Goal: Task Accomplishment & Management: Complete application form

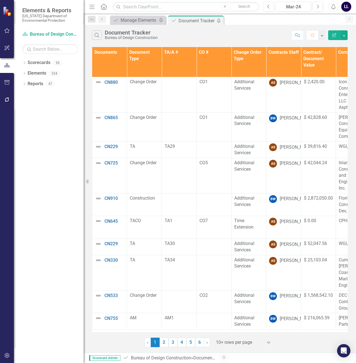
click at [197, 343] on link "6" at bounding box center [199, 342] width 9 height 9
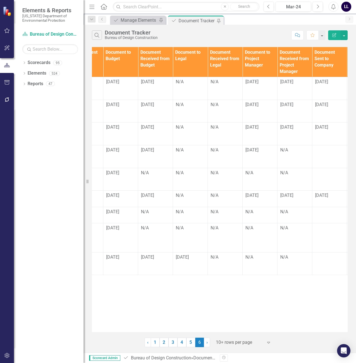
scroll to position [0, 419]
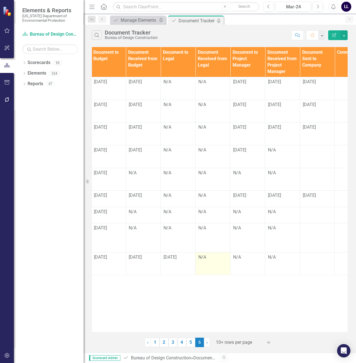
click at [205, 256] on div "N/A" at bounding box center [212, 257] width 29 height 6
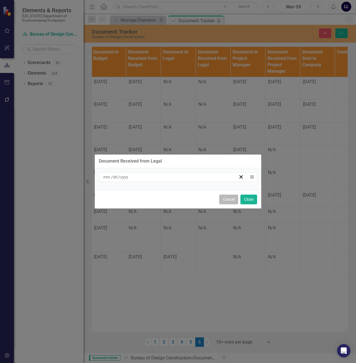
click at [230, 201] on button "Cancel" at bounding box center [228, 200] width 19 height 10
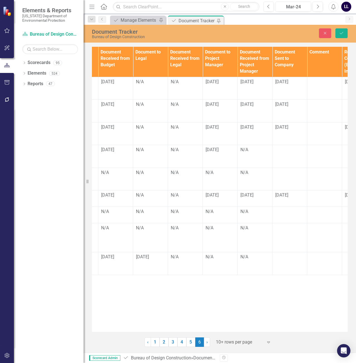
scroll to position [0, 448]
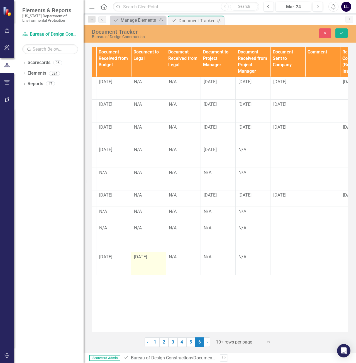
click at [142, 256] on span "[DATE]" at bounding box center [140, 256] width 13 height 5
click at [144, 257] on span "[DATE]" at bounding box center [140, 256] width 13 height 5
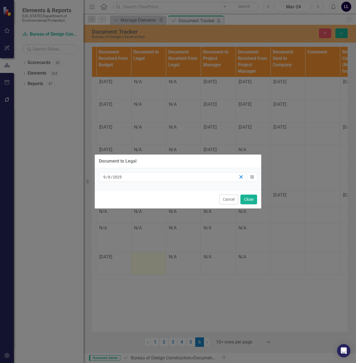
click at [242, 176] on icon "button" at bounding box center [240, 176] width 5 height 5
click at [251, 200] on button "Close" at bounding box center [248, 200] width 17 height 10
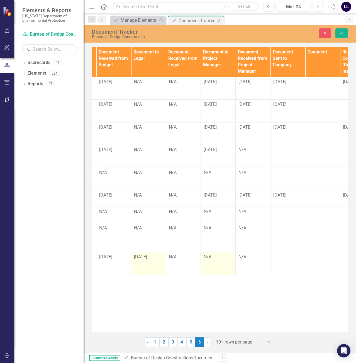
click at [225, 259] on div "N/A" at bounding box center [217, 257] width 29 height 6
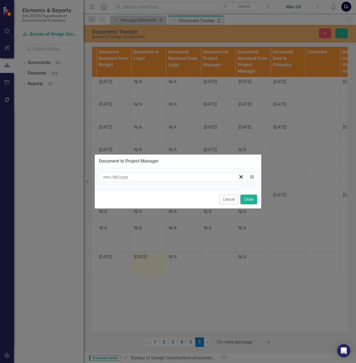
click at [162, 181] on div "/ /" at bounding box center [173, 176] width 148 height 9
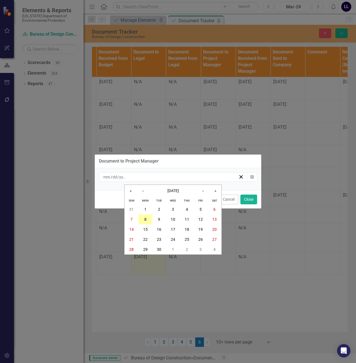
click at [146, 219] on abbr "8" at bounding box center [145, 219] width 2 height 4
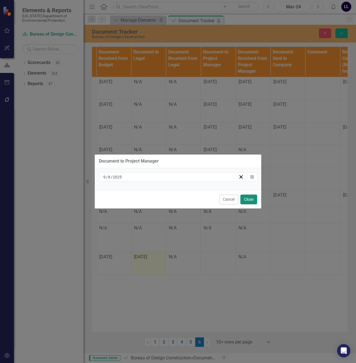
click at [250, 200] on button "Close" at bounding box center [248, 200] width 17 height 10
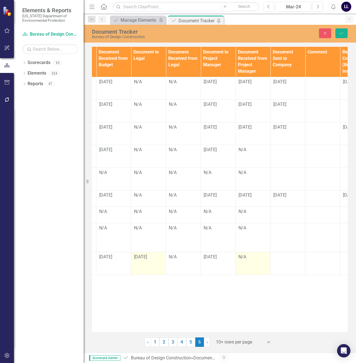
click at [248, 260] on div "N/A" at bounding box center [252, 257] width 29 height 6
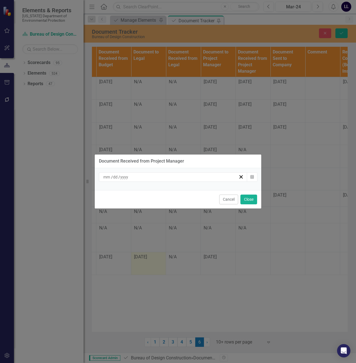
click at [144, 178] on div "/ /" at bounding box center [170, 177] width 136 height 6
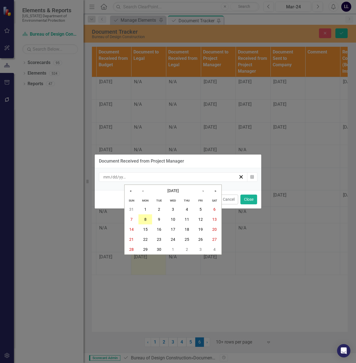
click at [144, 216] on button "8" at bounding box center [145, 219] width 14 height 10
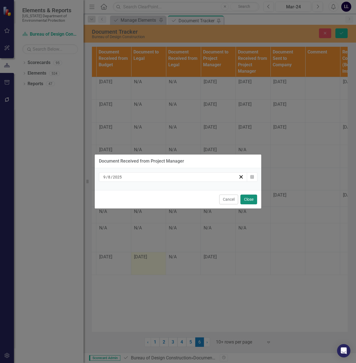
click at [252, 197] on button "Close" at bounding box center [248, 200] width 17 height 10
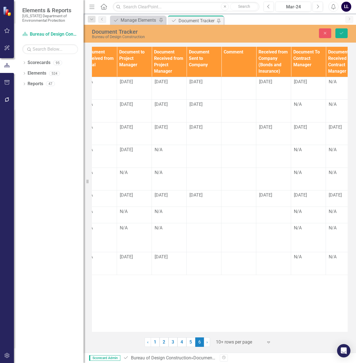
scroll to position [0, 546]
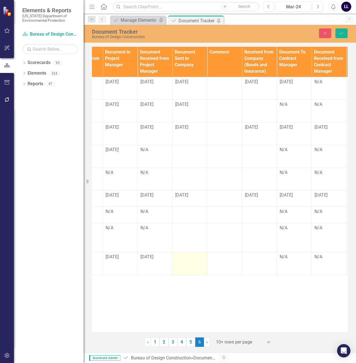
click at [186, 260] on div at bounding box center [189, 257] width 29 height 7
click at [184, 259] on input "text" at bounding box center [189, 259] width 29 height 10
type input "[DATE]"
click at [219, 297] on div "Documents Document Type TA/A # CO # Change Order Type Contracts Staff Contract/…" at bounding box center [219, 189] width 255 height 285
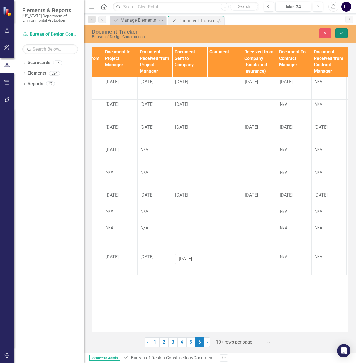
click at [342, 34] on icon "Save" at bounding box center [341, 33] width 5 height 4
